Goal: Information Seeking & Learning: Learn about a topic

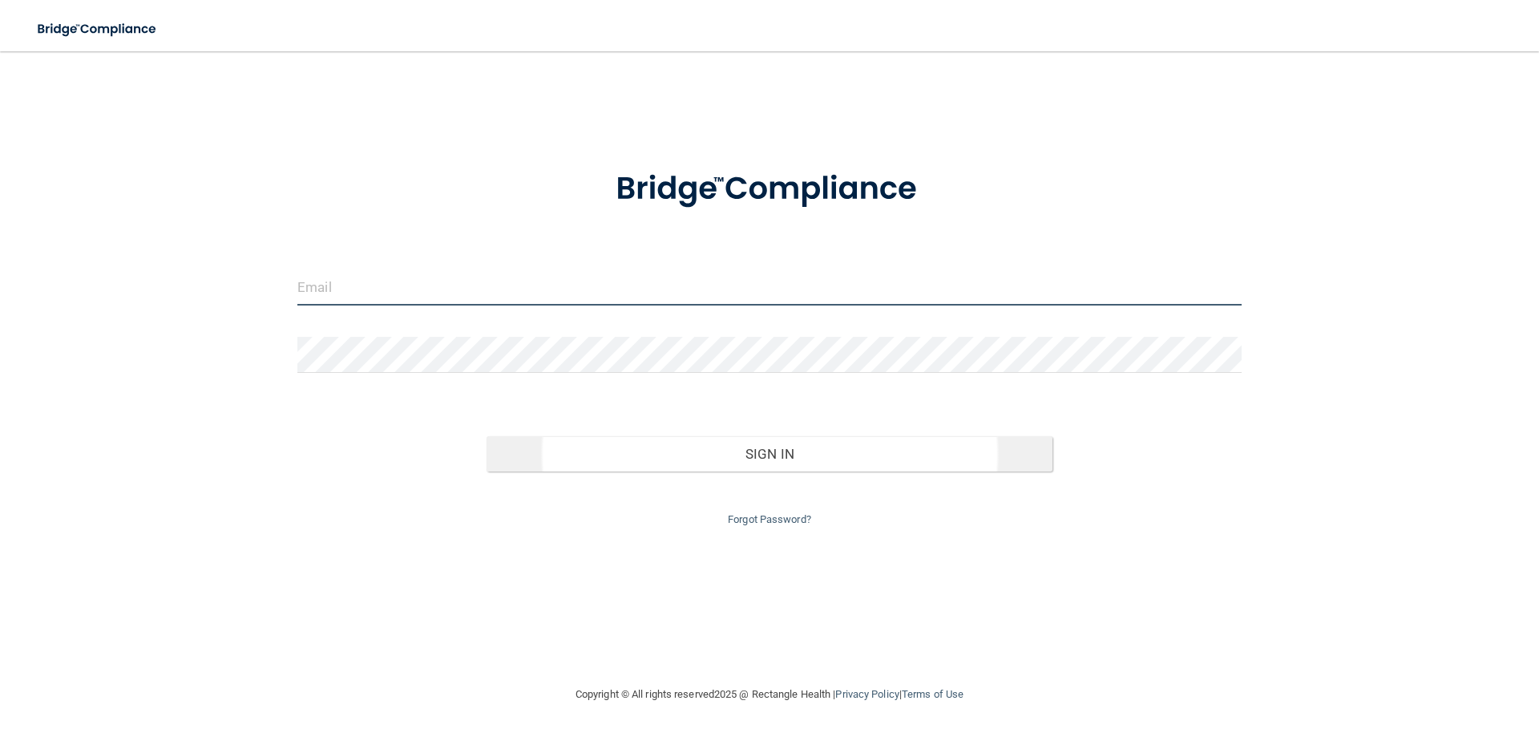
type input "[EMAIL_ADDRESS][DOMAIN_NAME]"
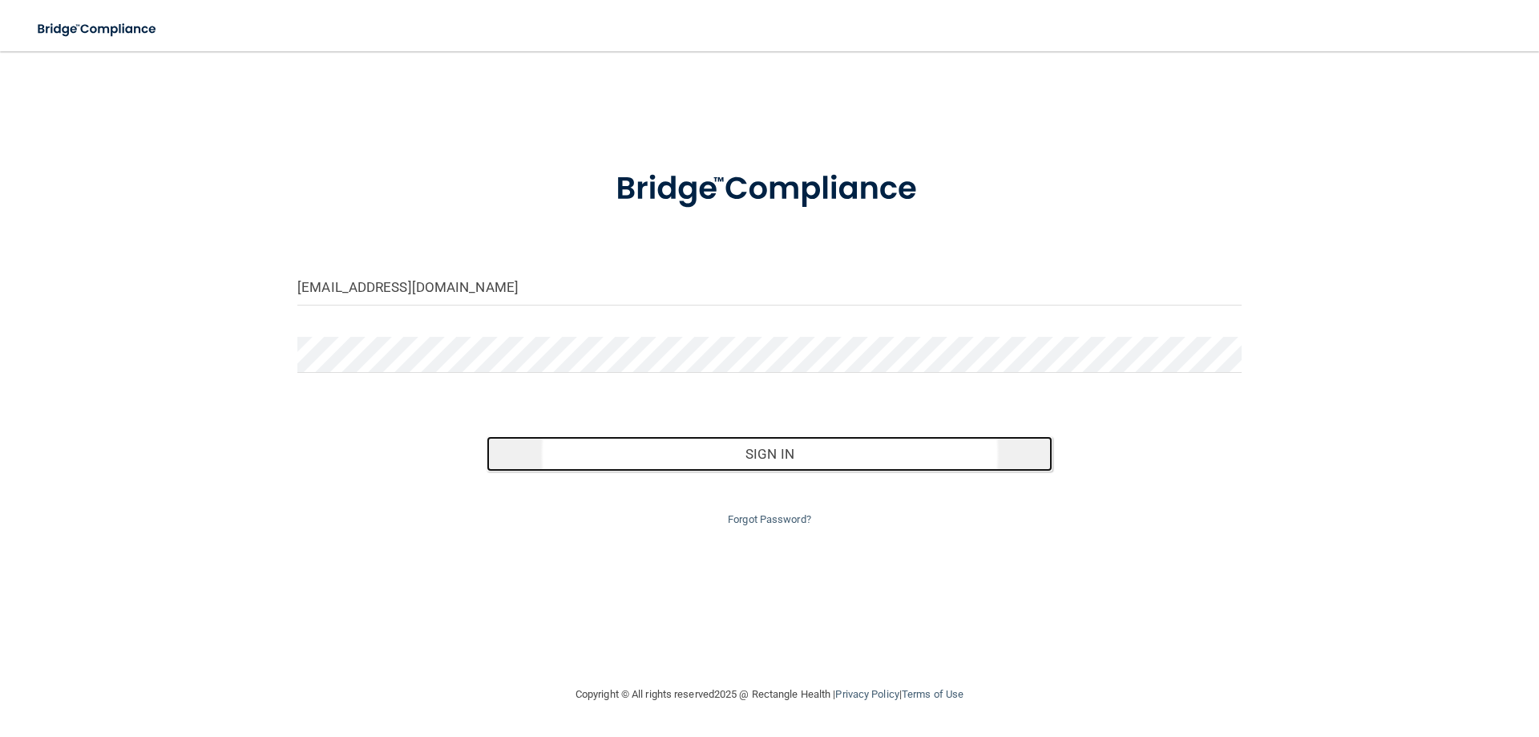
click at [799, 461] on button "Sign In" at bounding box center [770, 453] width 567 height 35
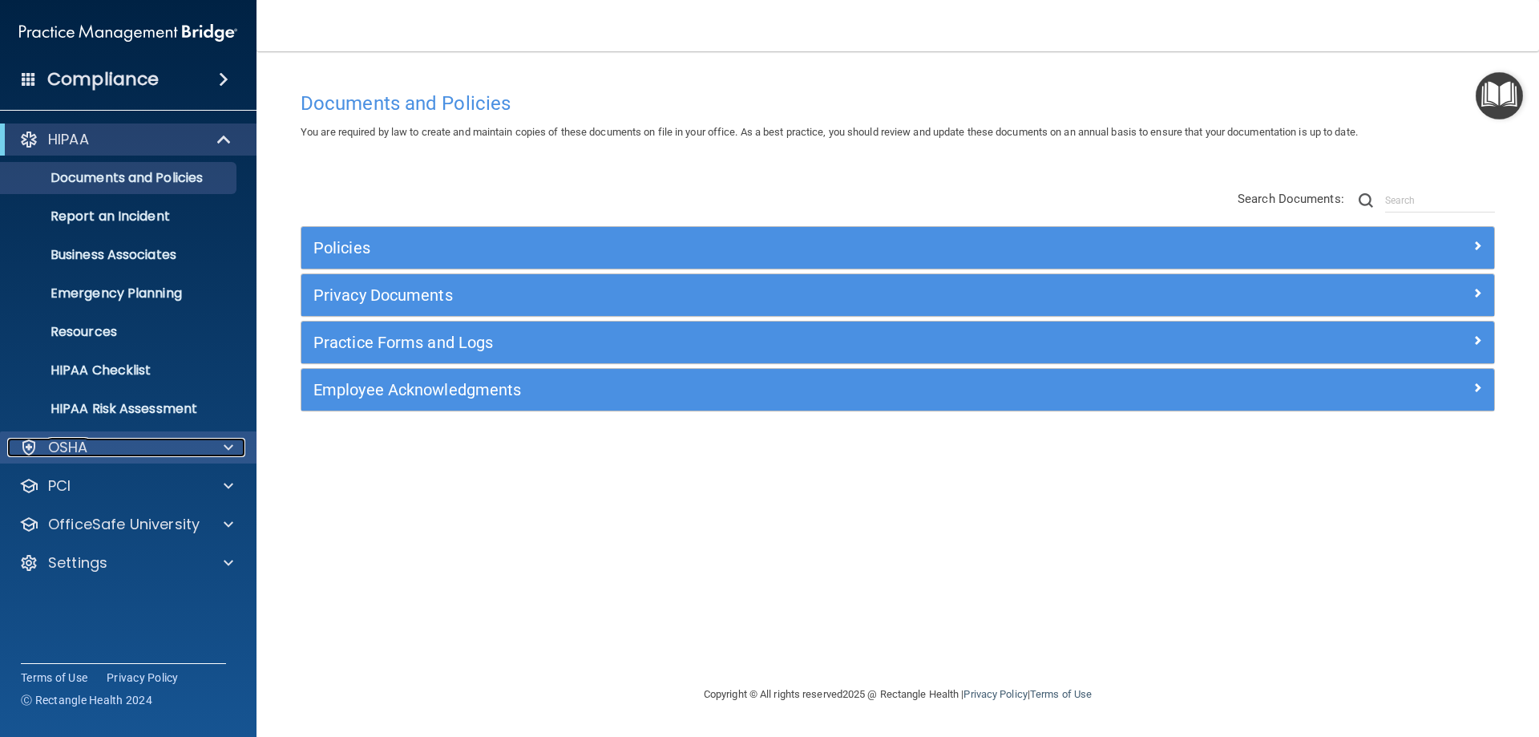
click at [139, 456] on div "OSHA" at bounding box center [106, 447] width 199 height 19
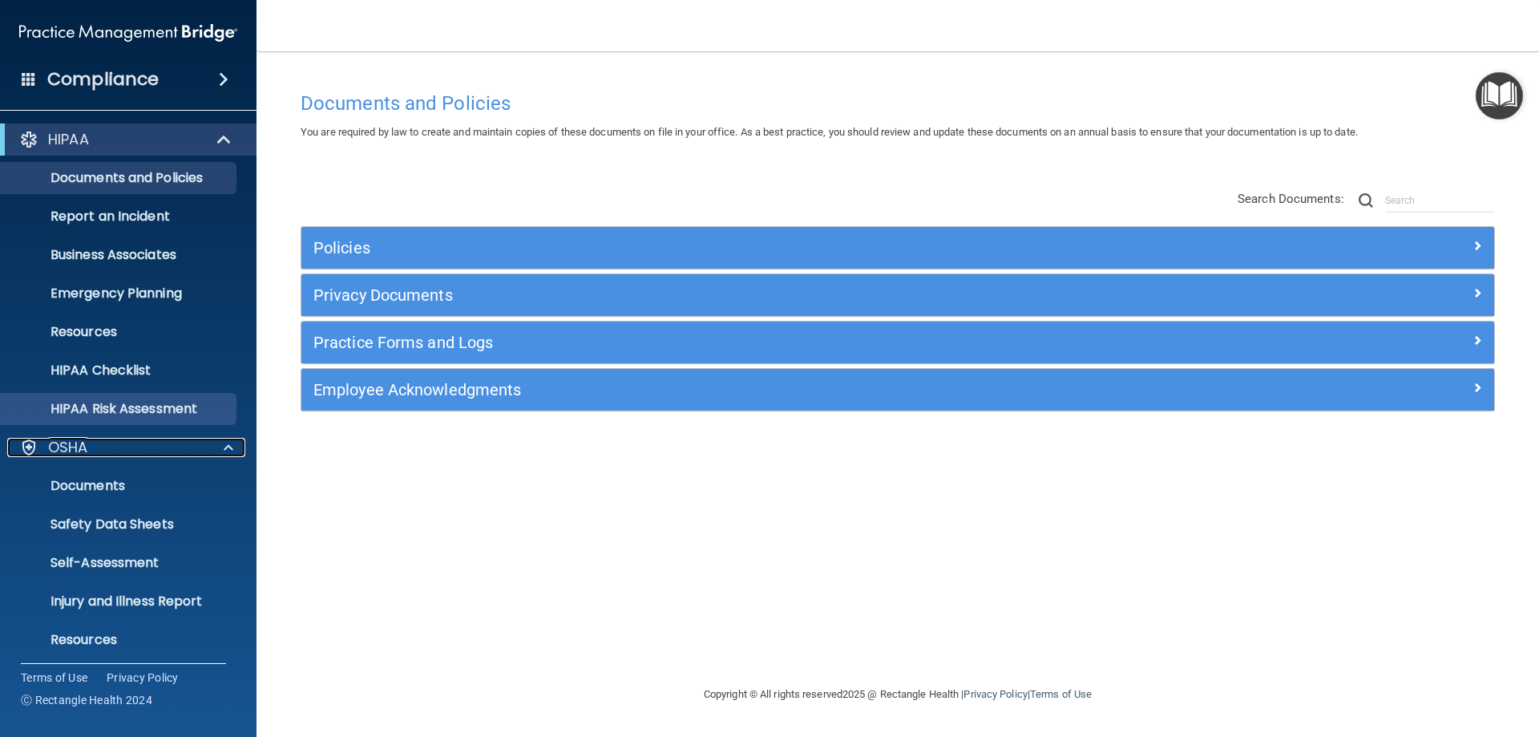
scroll to position [121, 0]
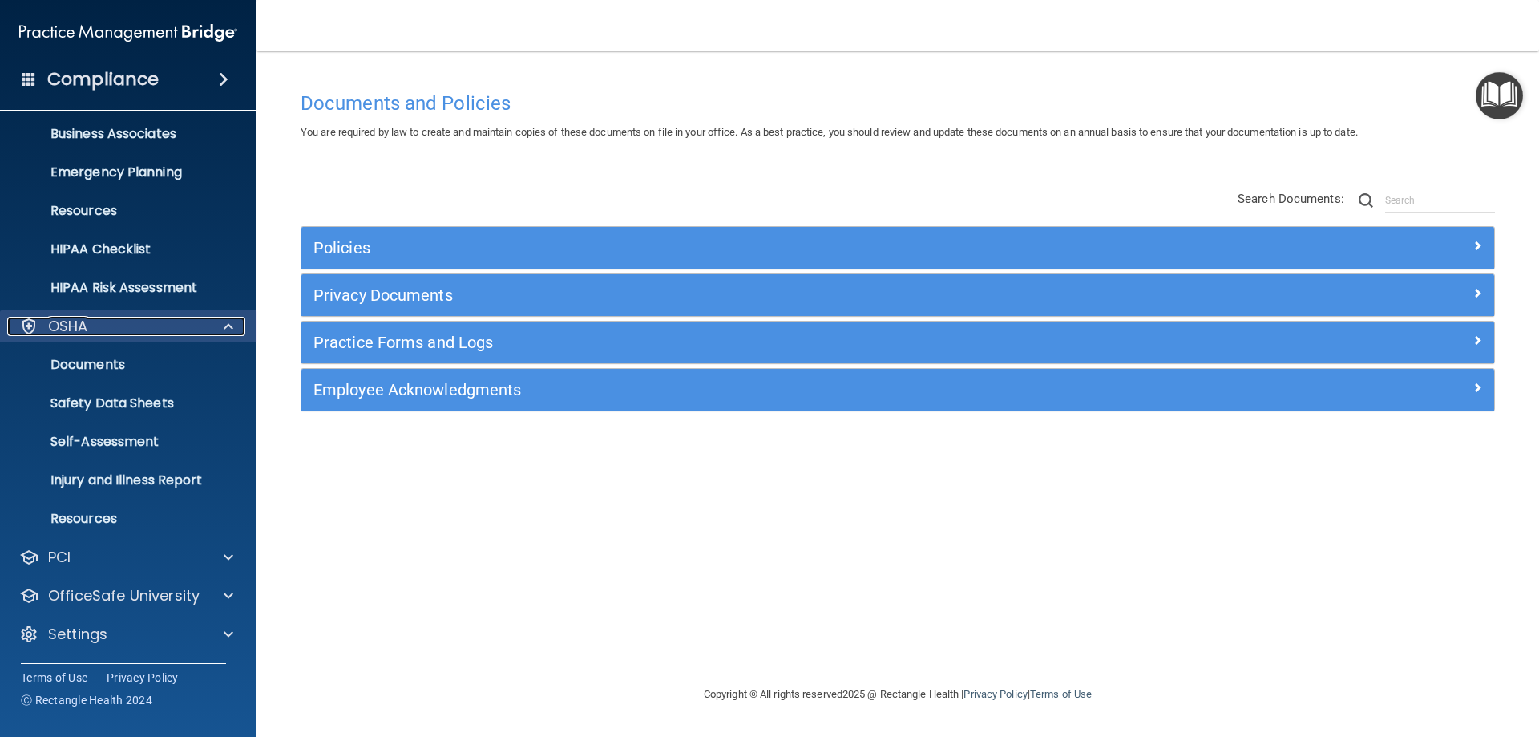
click at [210, 327] on div at bounding box center [226, 326] width 40 height 19
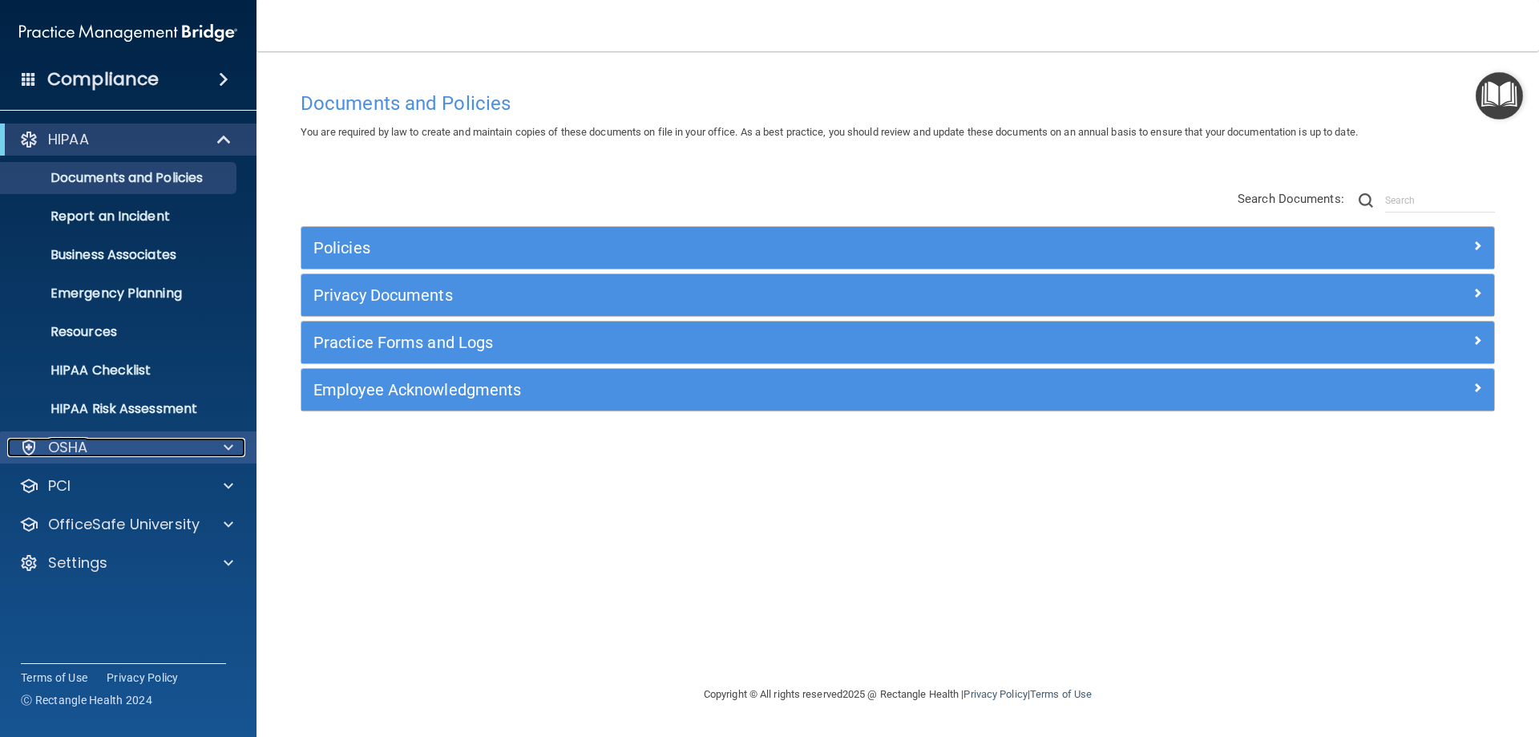
scroll to position [0, 0]
drag, startPoint x: 226, startPoint y: 449, endPoint x: 225, endPoint y: 465, distance: 16.1
click at [227, 449] on span at bounding box center [229, 447] width 10 height 19
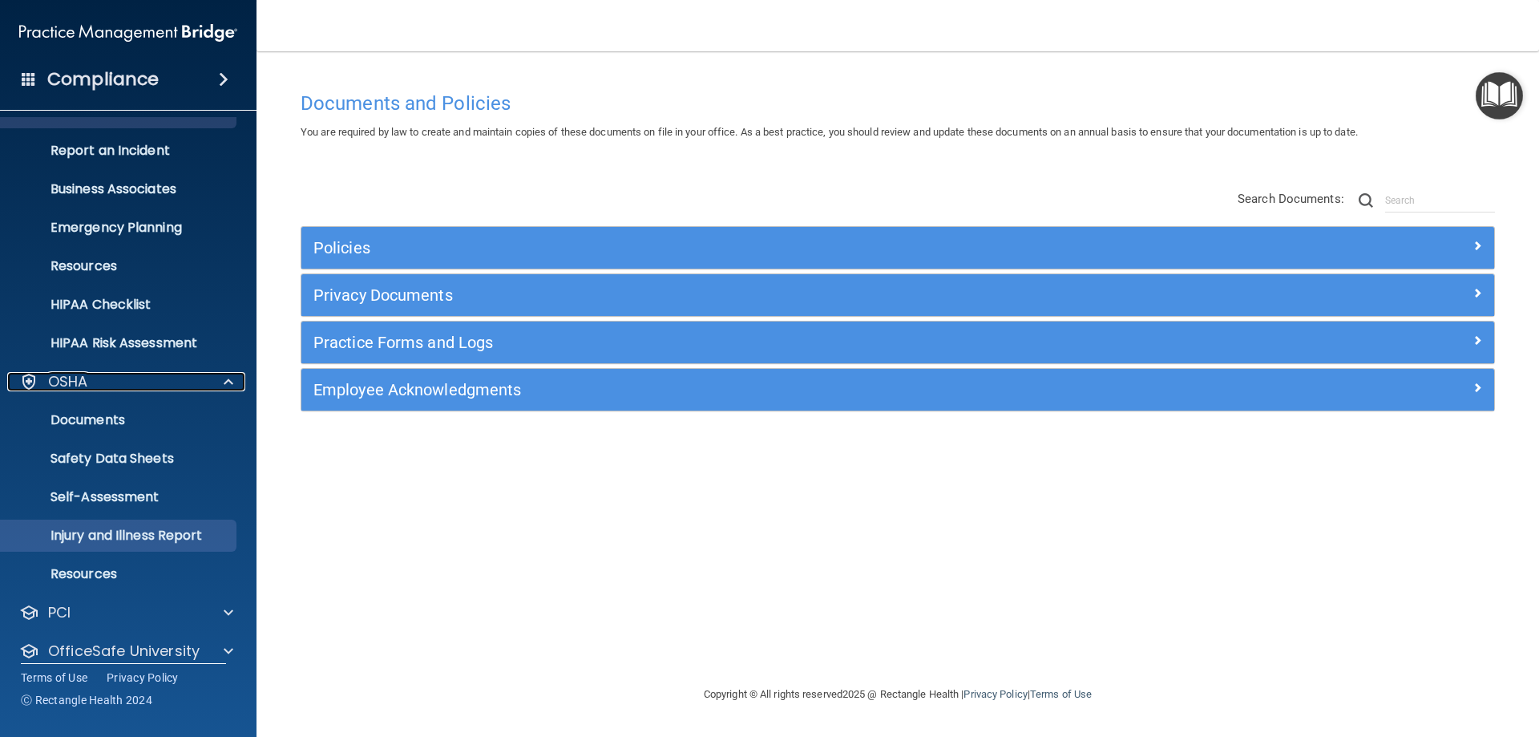
scroll to position [121, 0]
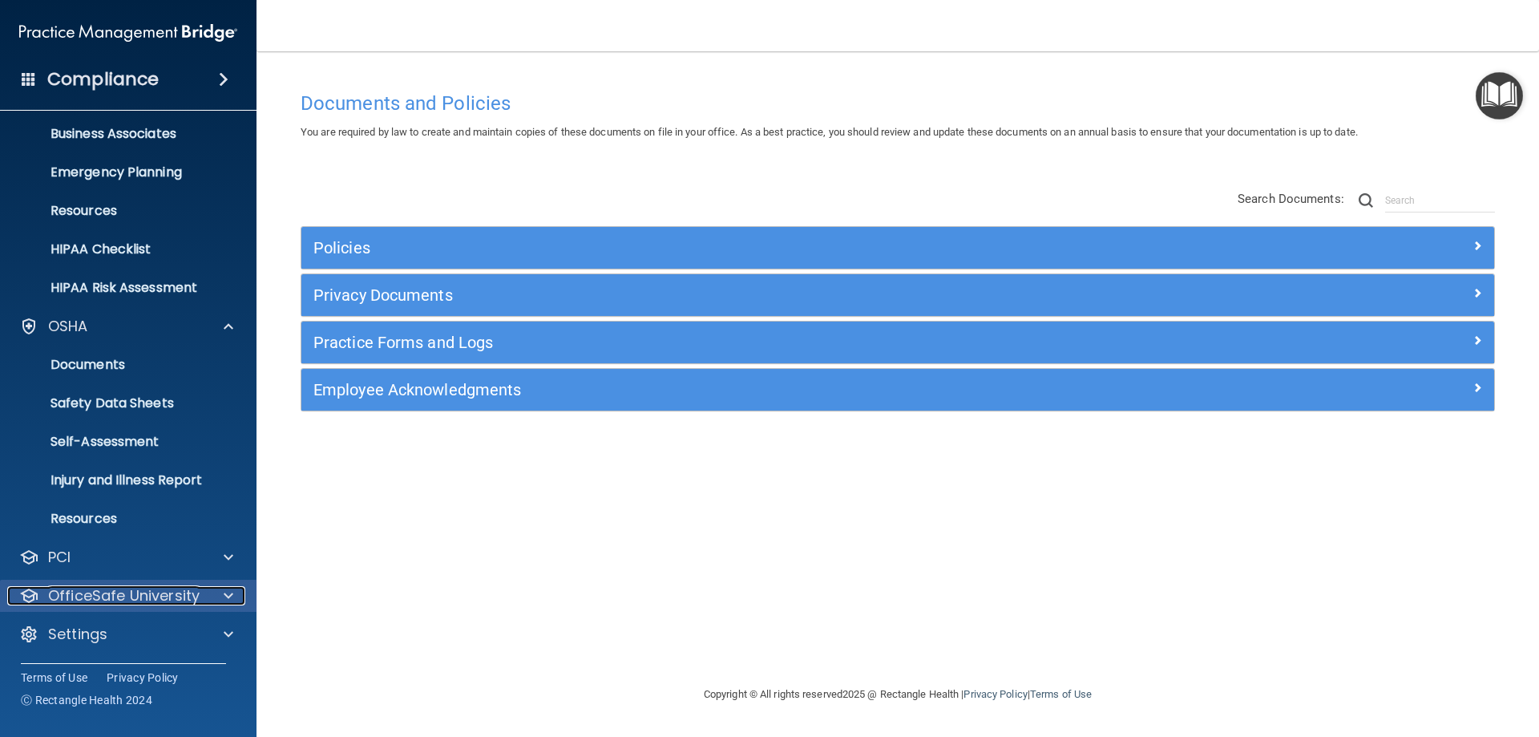
click at [216, 597] on div at bounding box center [226, 595] width 40 height 19
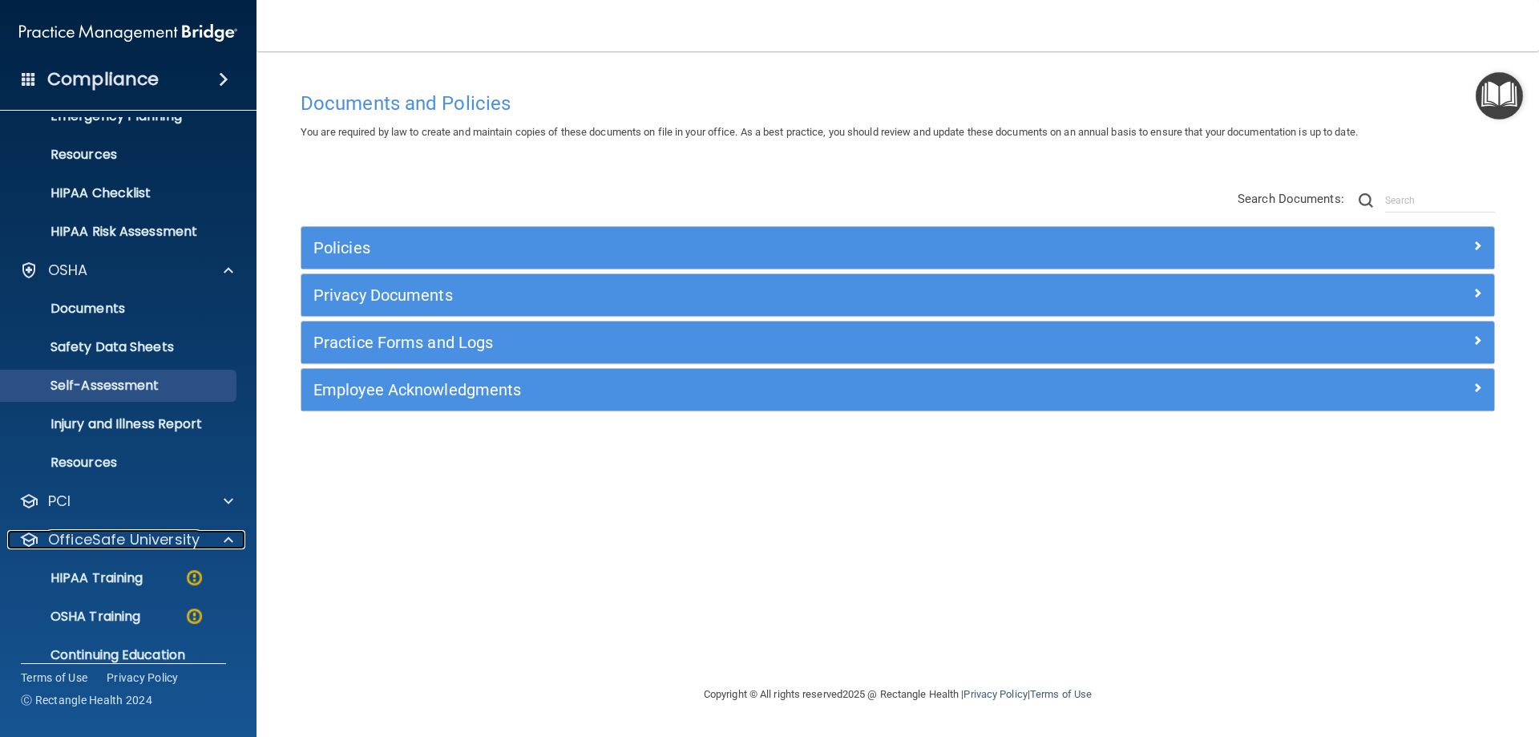
scroll to position [236, 0]
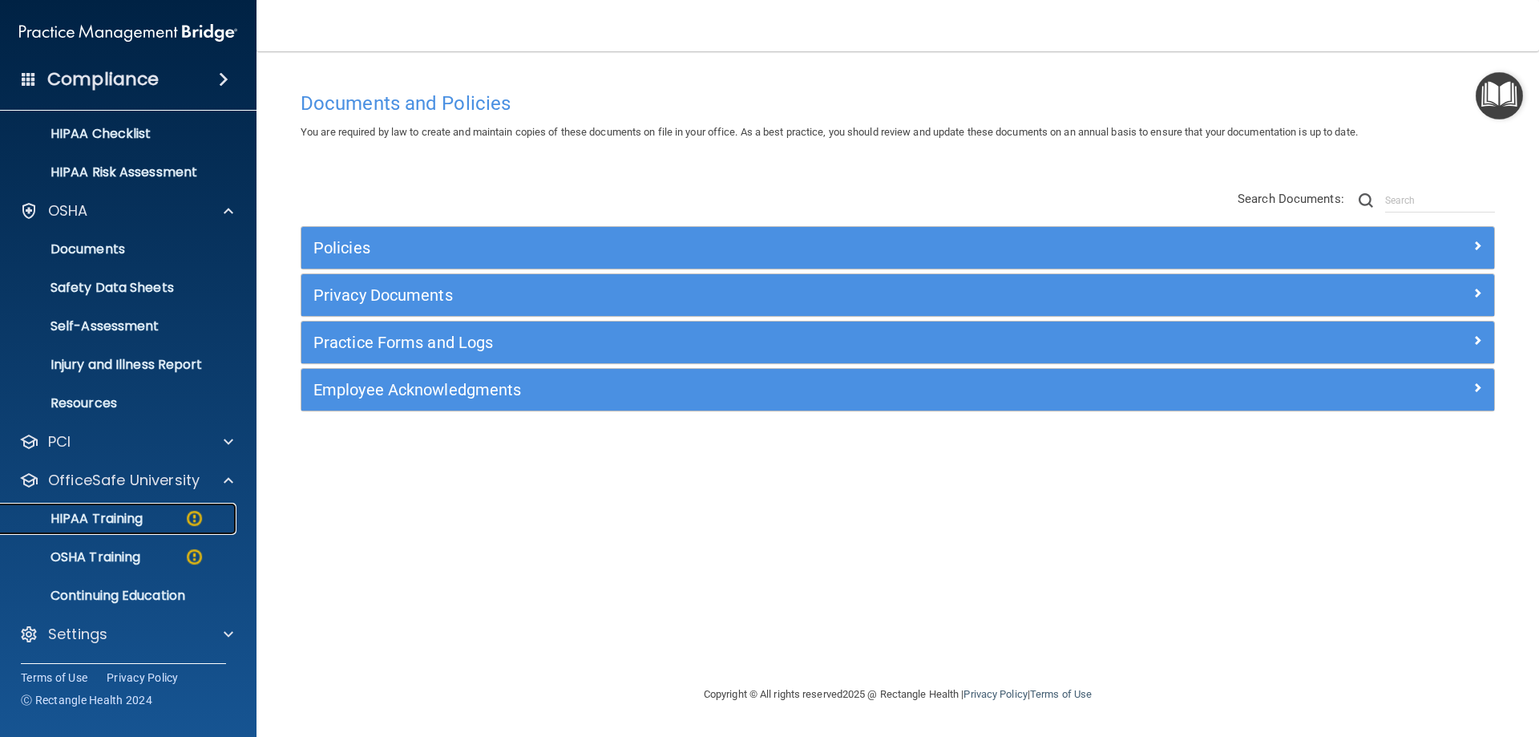
click at [162, 514] on div "HIPAA Training" at bounding box center [119, 519] width 219 height 16
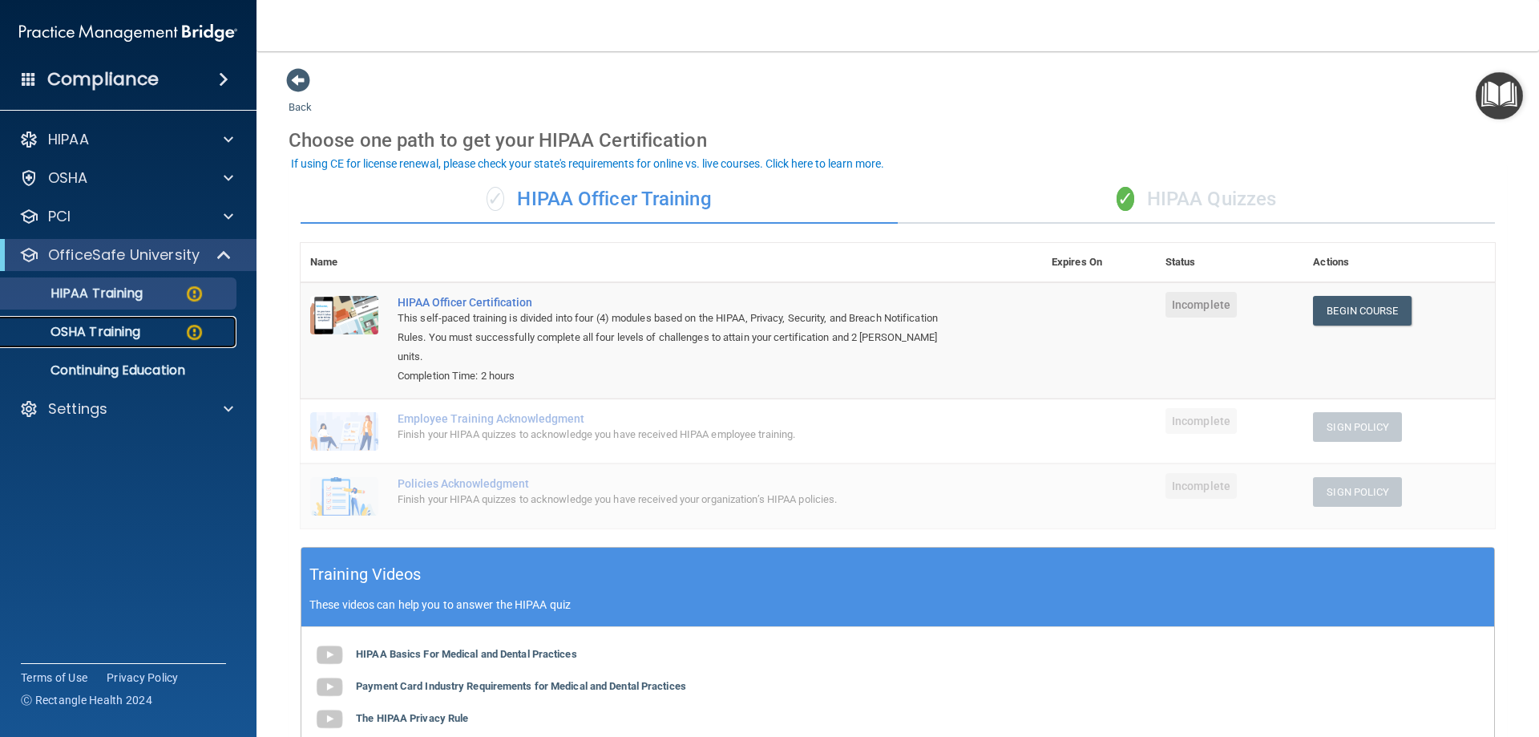
click at [95, 345] on link "OSHA Training" at bounding box center [110, 332] width 252 height 32
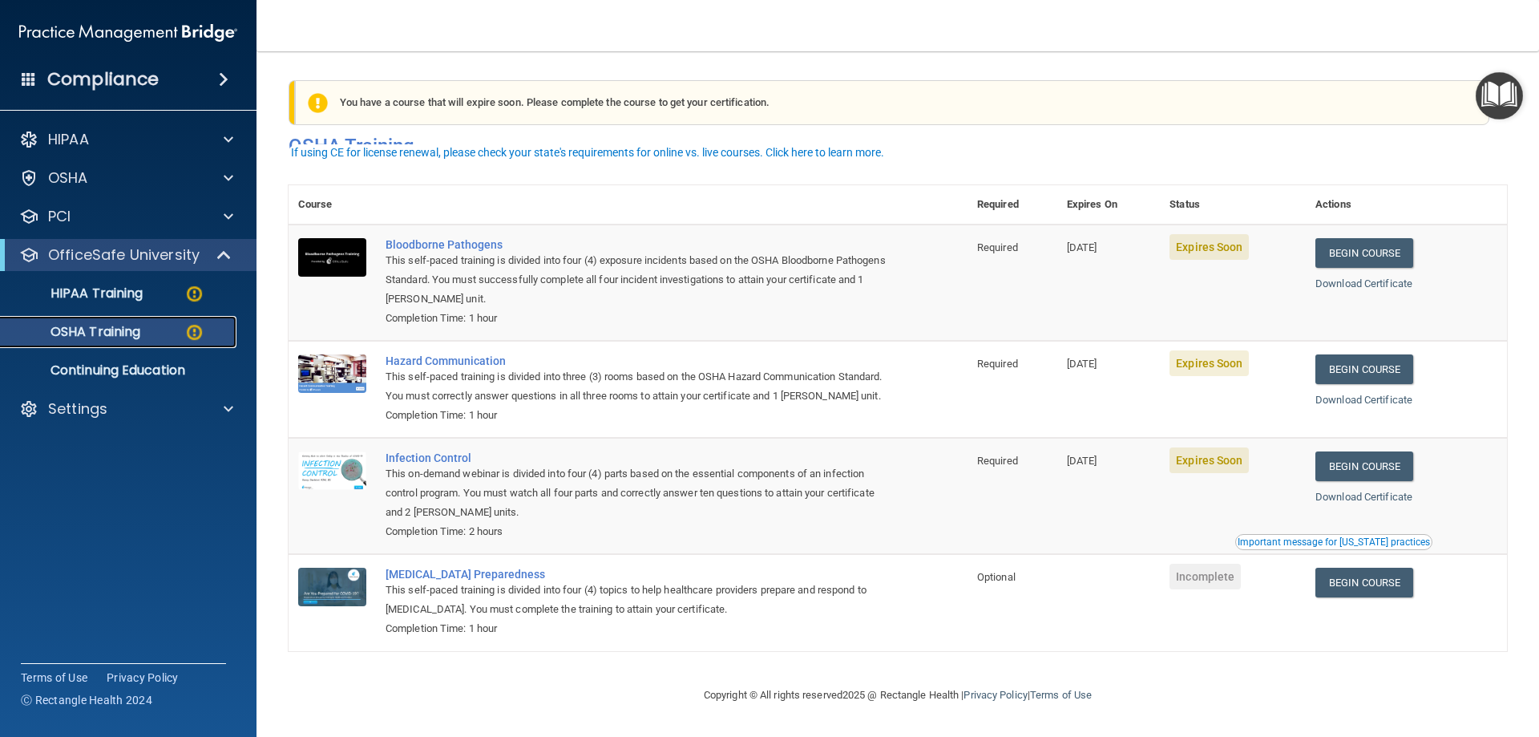
scroll to position [20, 0]
click at [166, 363] on p "Continuing Education" at bounding box center [119, 370] width 219 height 16
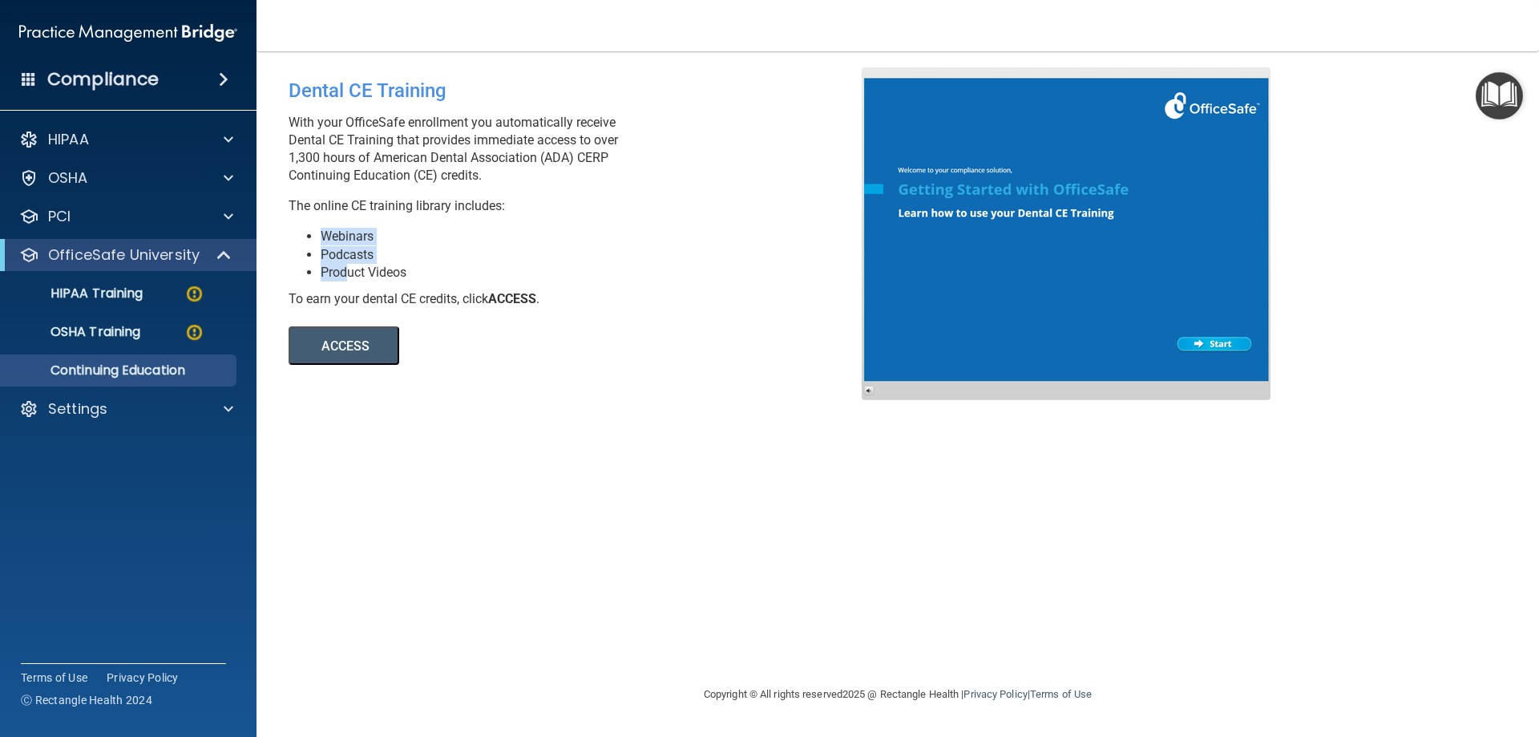
drag, startPoint x: 318, startPoint y: 232, endPoint x: 349, endPoint y: 264, distance: 44.2
click at [349, 264] on ul "Webinars Podcasts Product Videos" at bounding box center [581, 254] width 585 height 53
click at [349, 264] on li "Product Videos" at bounding box center [597, 273] width 553 height 18
click at [353, 266] on li "Product Videos" at bounding box center [597, 273] width 553 height 18
click at [363, 269] on li "Product Videos" at bounding box center [597, 273] width 553 height 18
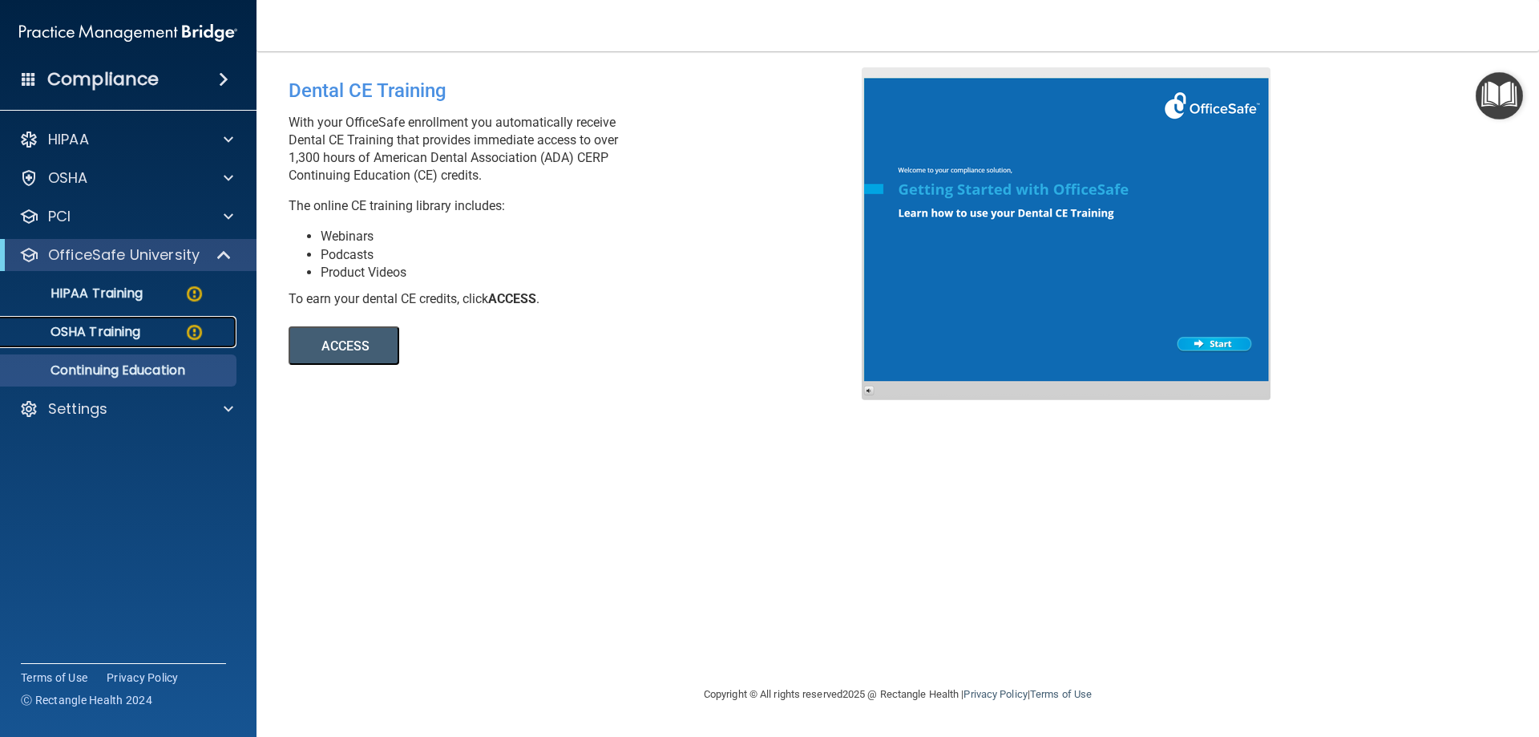
click at [161, 341] on link "OSHA Training" at bounding box center [110, 332] width 252 height 32
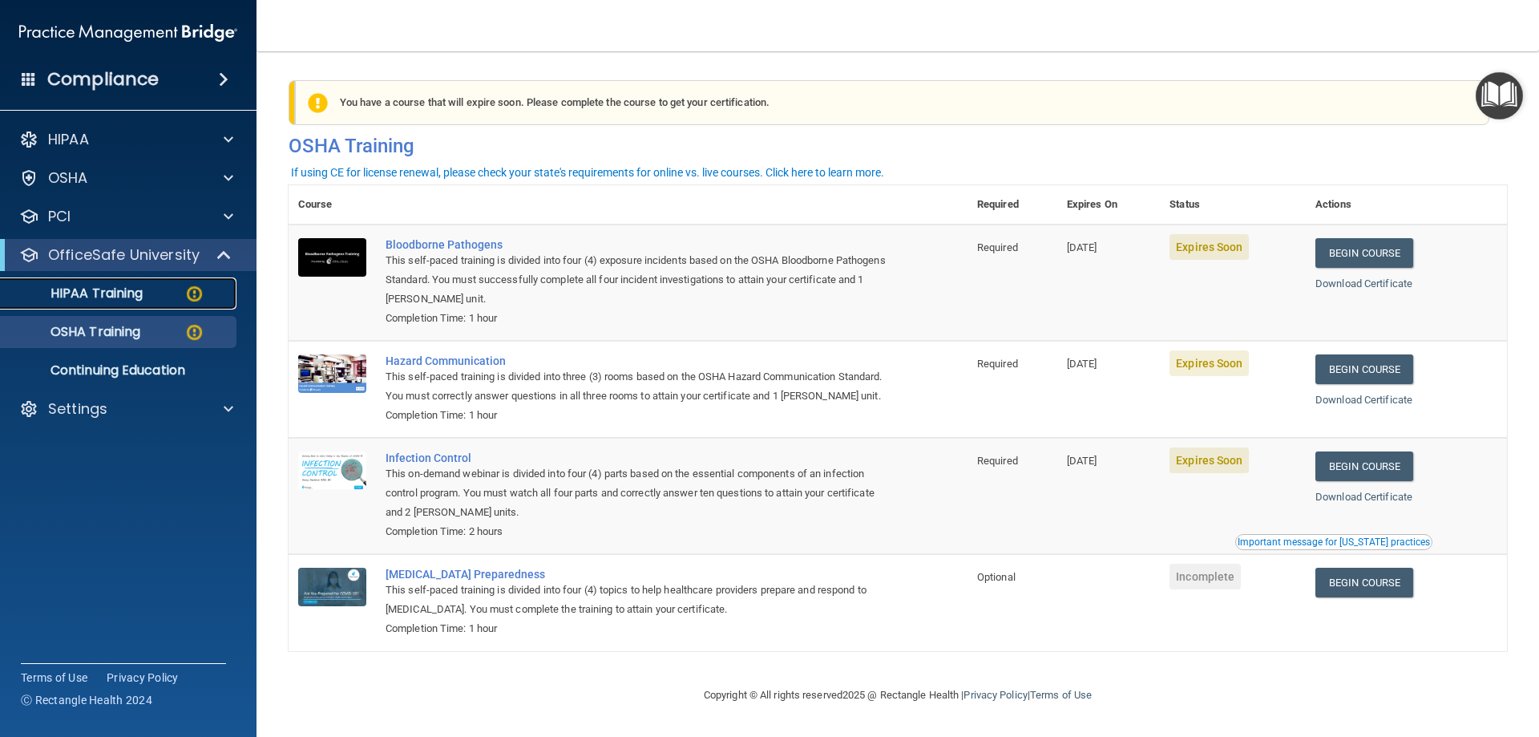
click at [145, 304] on link "HIPAA Training" at bounding box center [110, 293] width 252 height 32
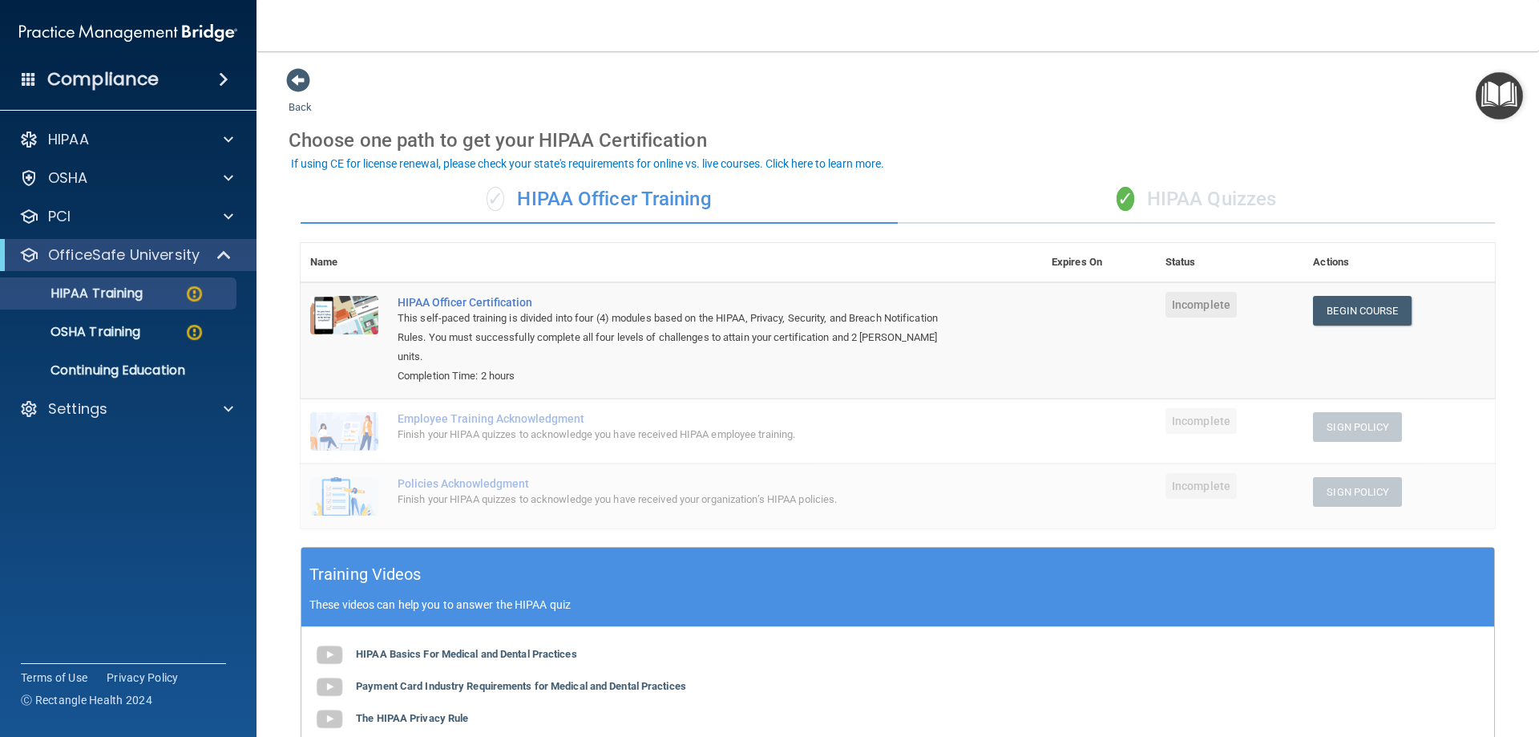
click at [1051, 262] on th "Expires On" at bounding box center [1099, 262] width 114 height 39
